Goal: Task Accomplishment & Management: Manage account settings

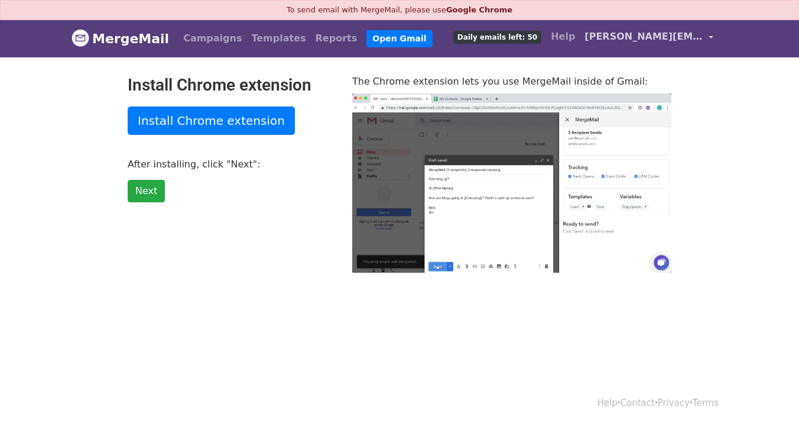
click at [648, 36] on span "[PERSON_NAME][EMAIL_ADDRESS][PERSON_NAME][DOMAIN_NAME]" at bounding box center [644, 37] width 118 height 14
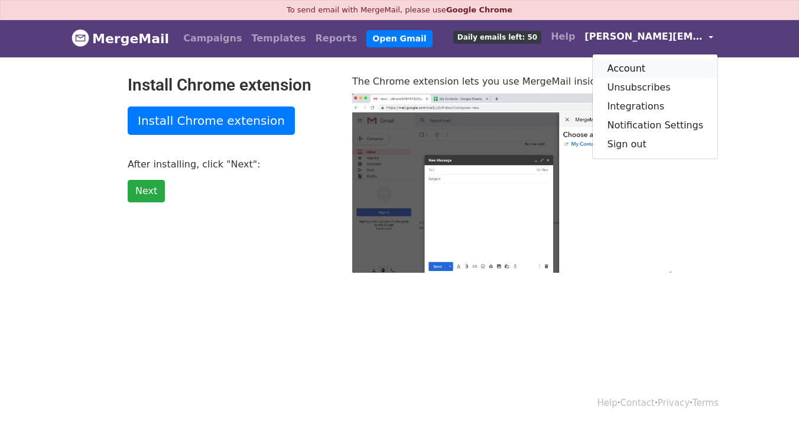
click at [653, 72] on link "Account" at bounding box center [655, 68] width 125 height 19
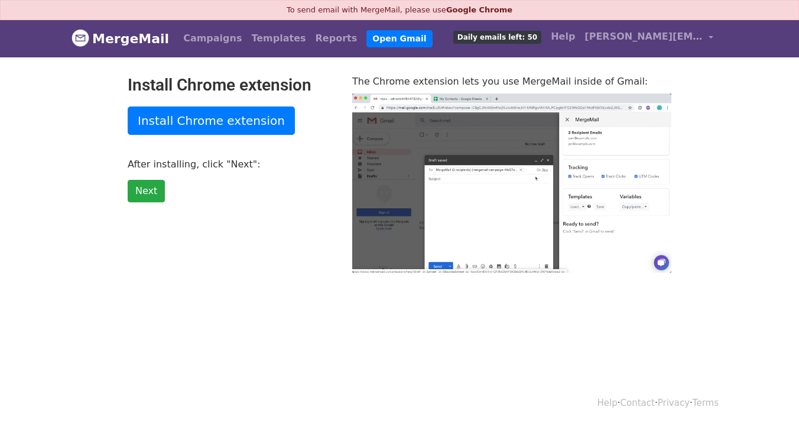
type input "19.19"
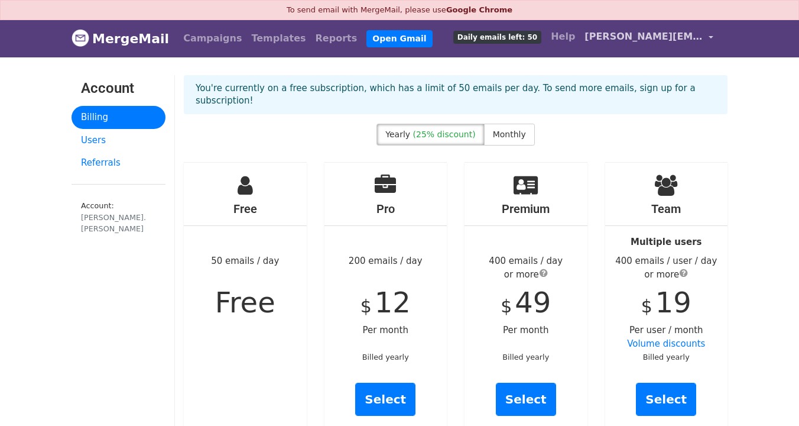
click at [674, 28] on link "[PERSON_NAME][EMAIL_ADDRESS][PERSON_NAME][DOMAIN_NAME]" at bounding box center [649, 39] width 138 height 28
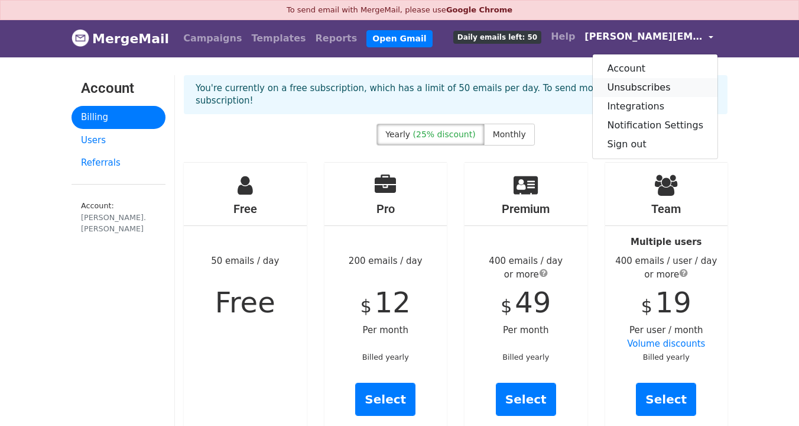
click at [673, 87] on link "Unsubscribes" at bounding box center [655, 87] width 125 height 19
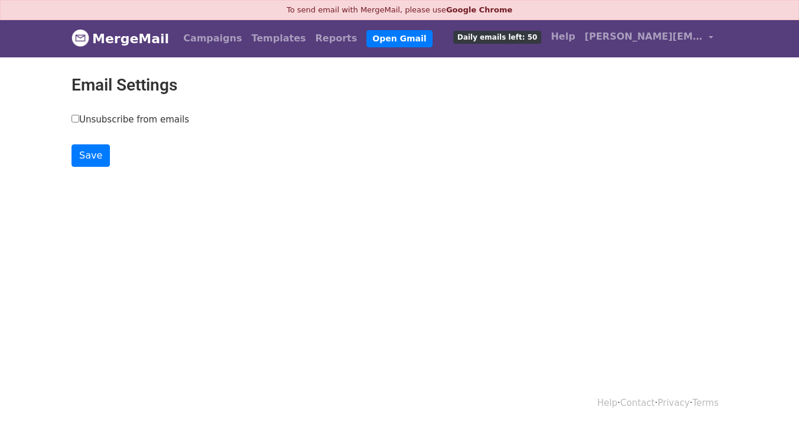
click at [76, 119] on input "Unsubscribe from emails" at bounding box center [76, 119] width 8 height 8
checkbox input "true"
click at [89, 151] on input "Save" at bounding box center [91, 155] width 38 height 22
